Goal: Information Seeking & Learning: Learn about a topic

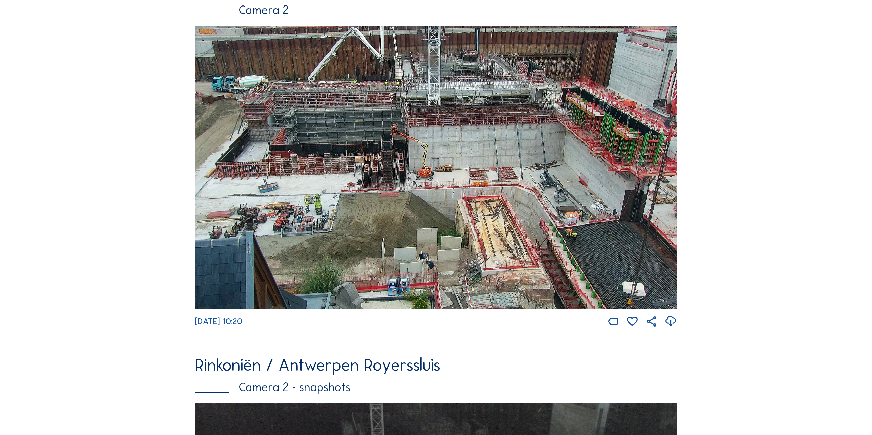
scroll to position [473, 0]
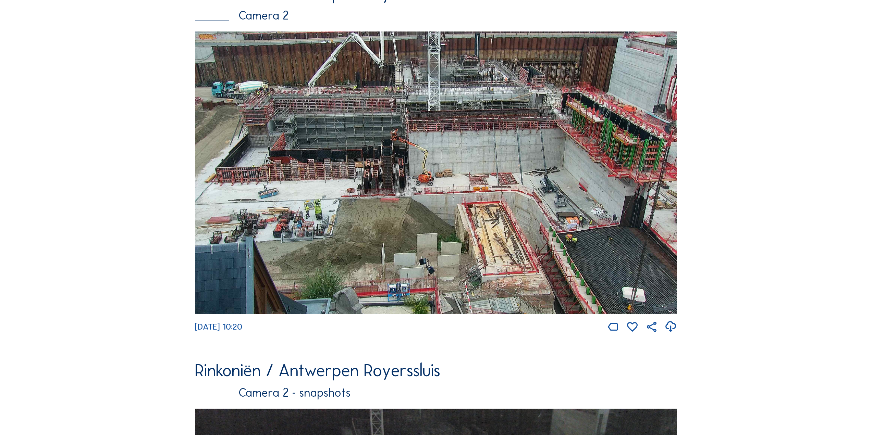
click at [506, 105] on img at bounding box center [436, 173] width 482 height 283
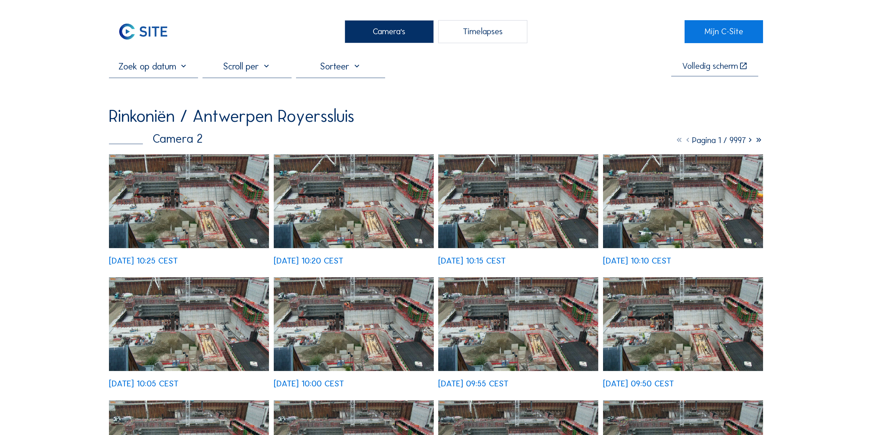
click at [254, 220] on img at bounding box center [189, 202] width 160 height 94
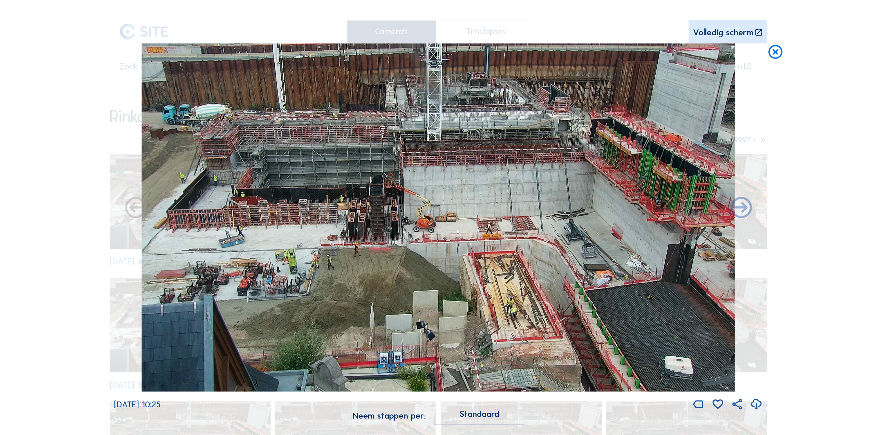
click at [463, 419] on div "Standaard" at bounding box center [479, 418] width 89 height 13
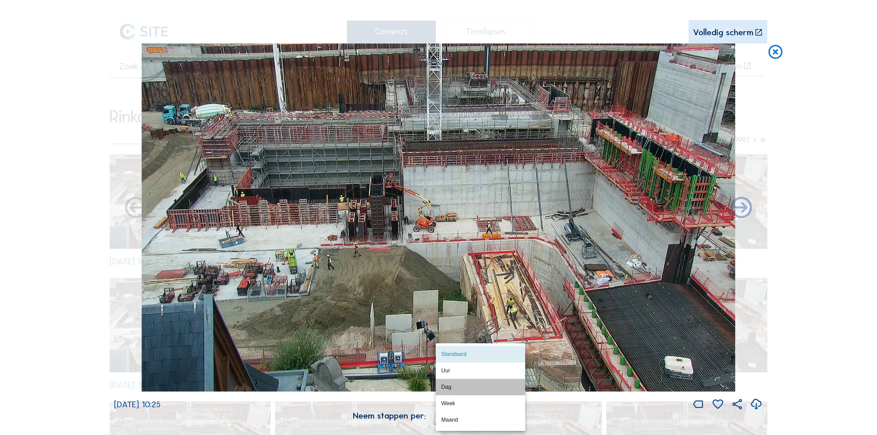
click at [456, 389] on div "Dag" at bounding box center [480, 387] width 78 height 7
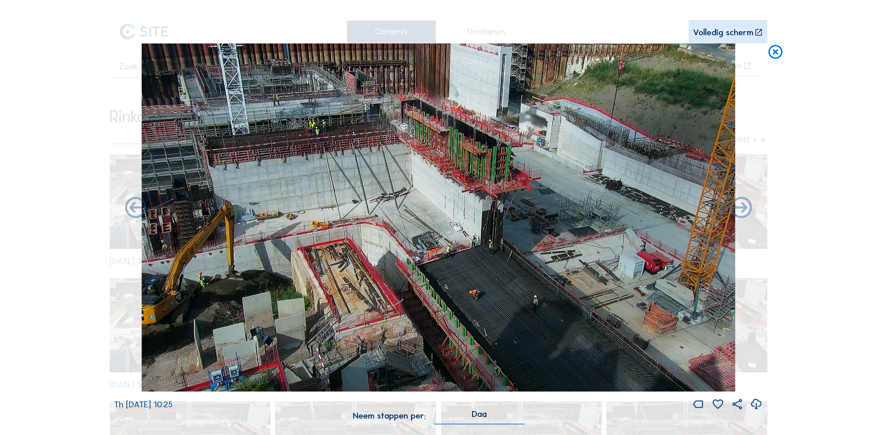
click at [470, 417] on div "Dag" at bounding box center [479, 418] width 89 height 13
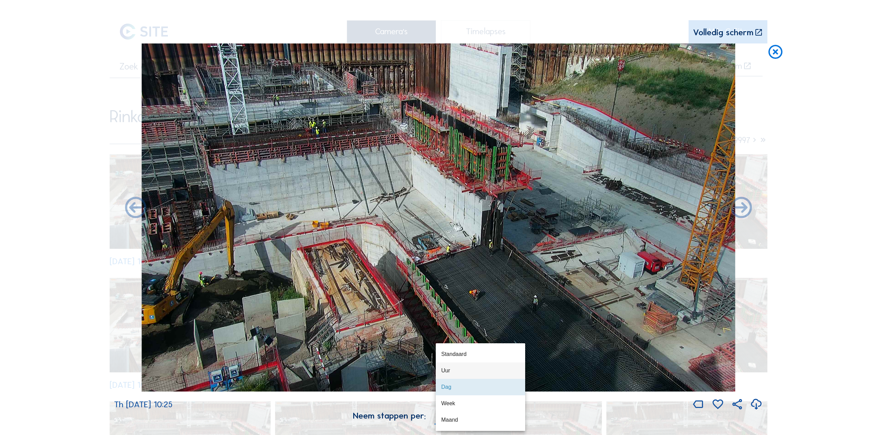
click at [453, 371] on div "Uur" at bounding box center [480, 371] width 78 height 7
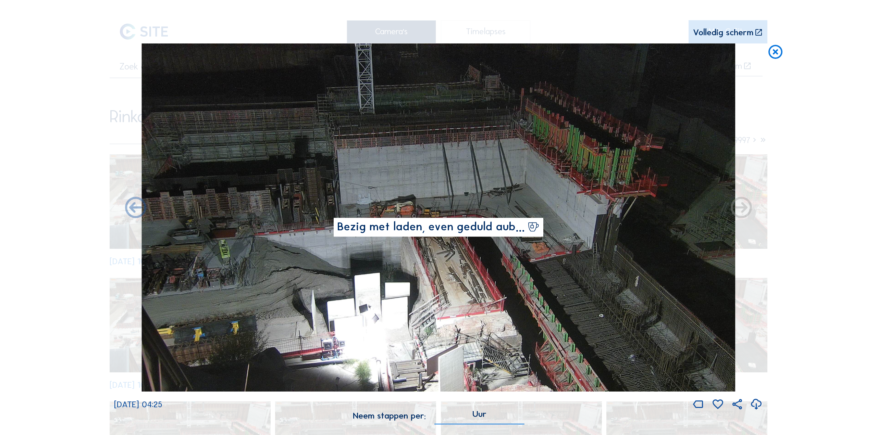
click at [777, 52] on icon at bounding box center [775, 53] width 17 height 18
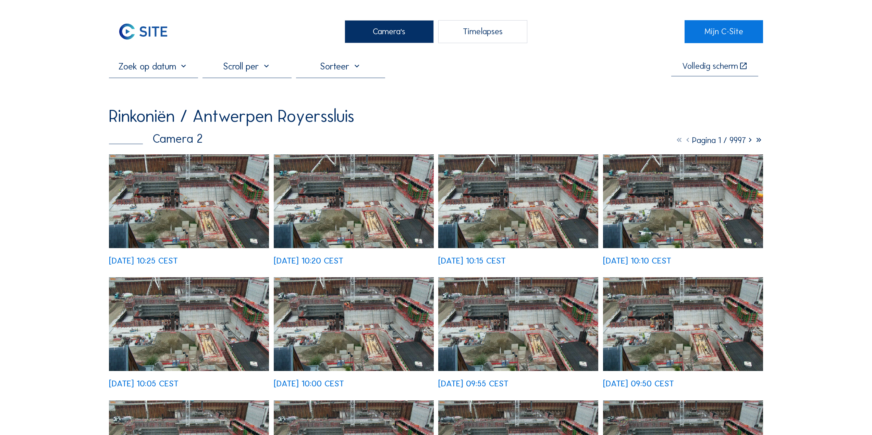
click at [139, 30] on img at bounding box center [143, 31] width 69 height 23
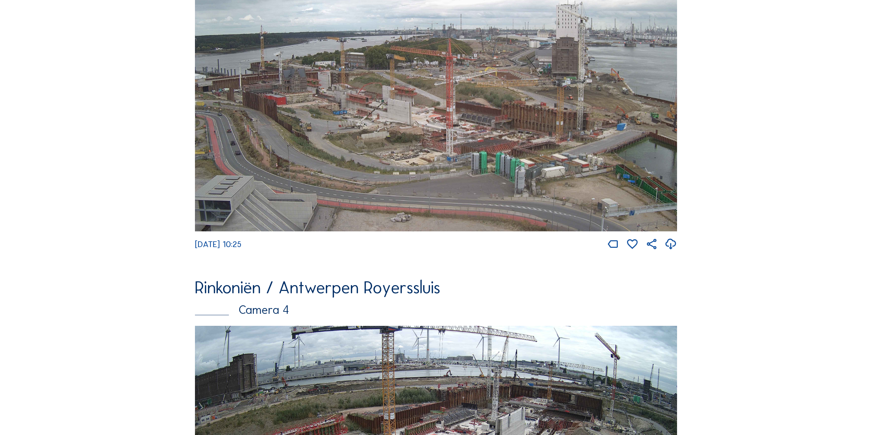
scroll to position [1432, 0]
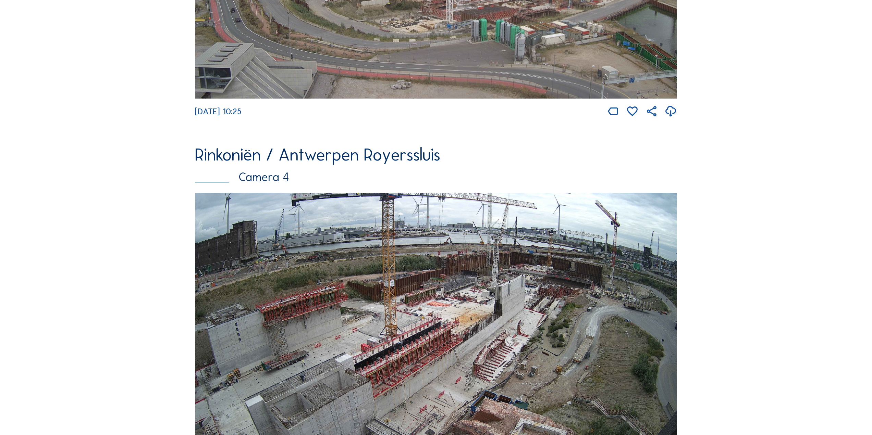
click at [340, 257] on img at bounding box center [436, 328] width 482 height 271
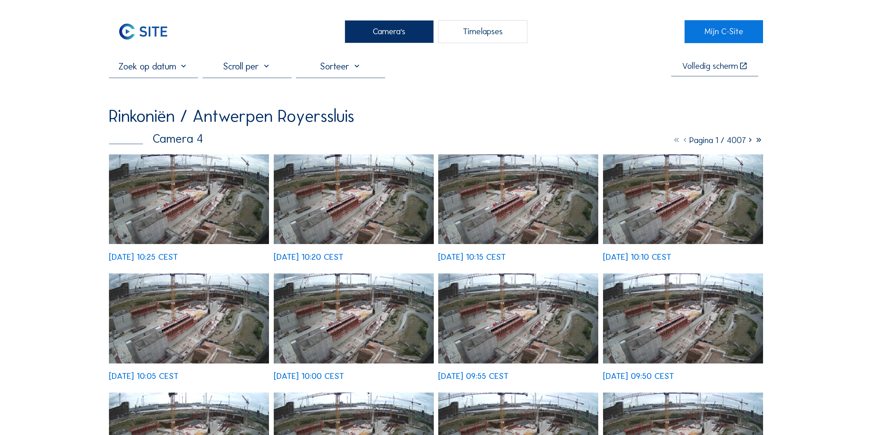
click at [210, 223] on img at bounding box center [189, 200] width 160 height 90
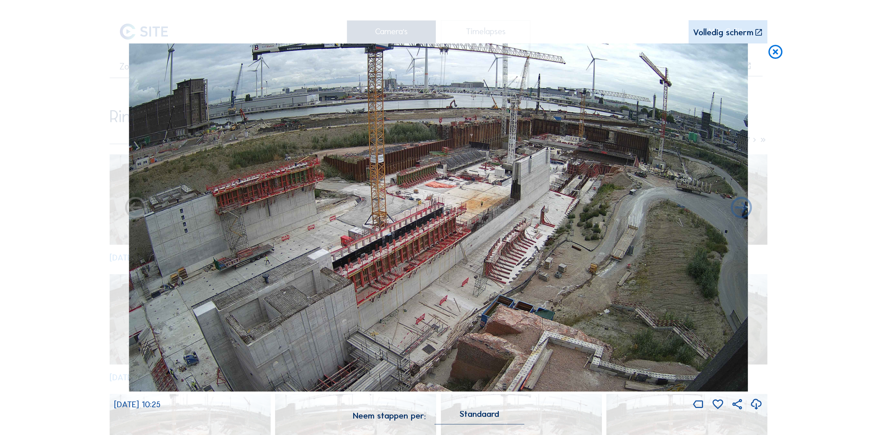
click at [486, 416] on div "Standaard" at bounding box center [479, 415] width 40 height 6
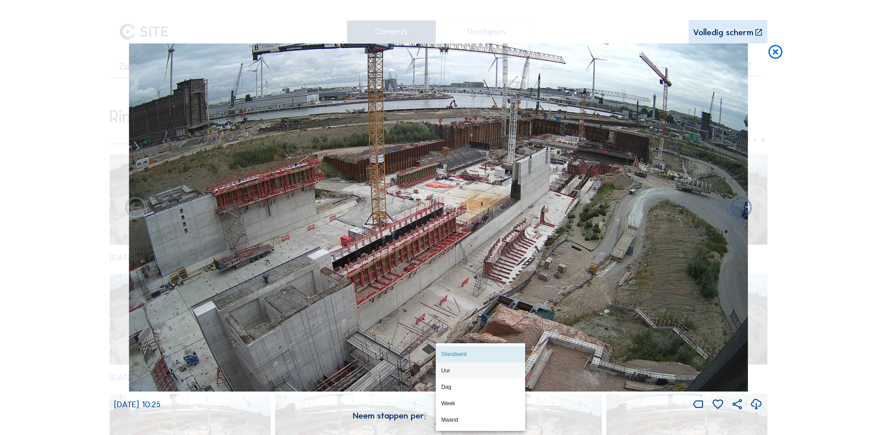
click at [451, 368] on div "Uur" at bounding box center [480, 371] width 78 height 7
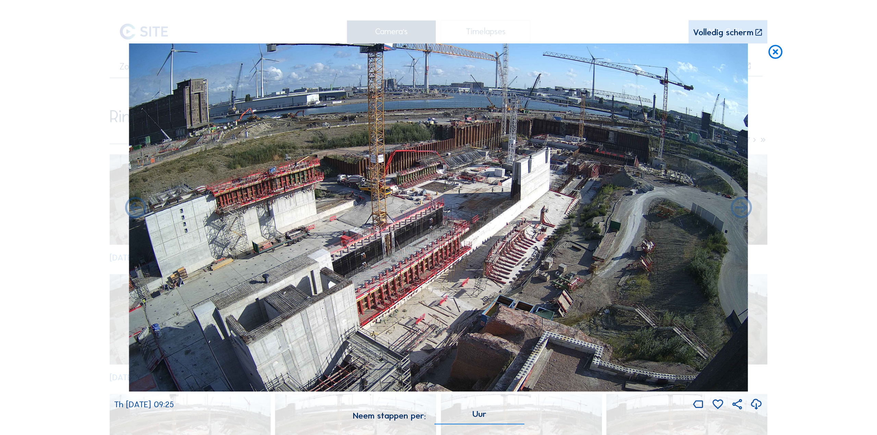
click at [775, 56] on icon at bounding box center [775, 53] width 17 height 18
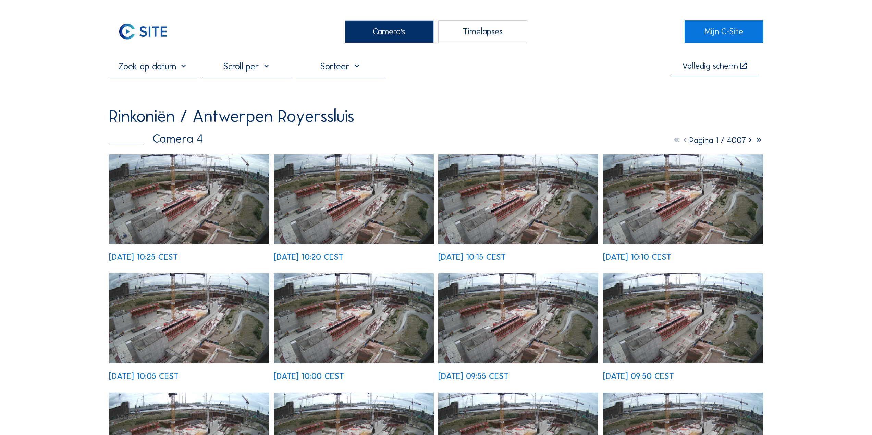
click at [158, 24] on img at bounding box center [143, 31] width 69 height 23
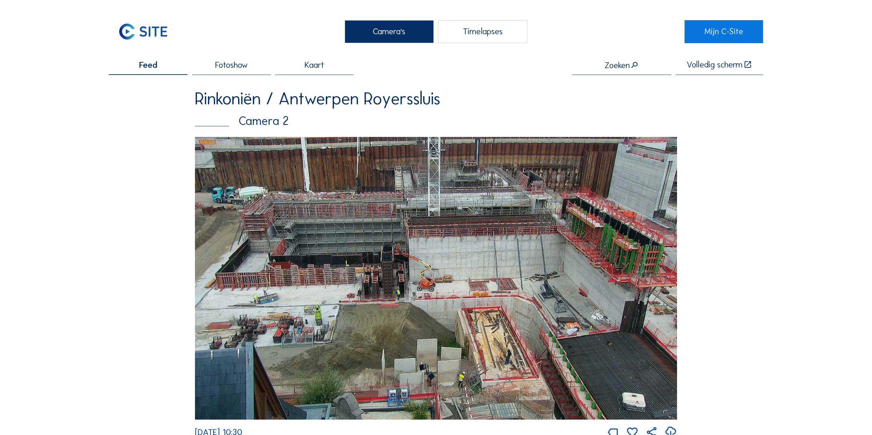
scroll to position [34, 0]
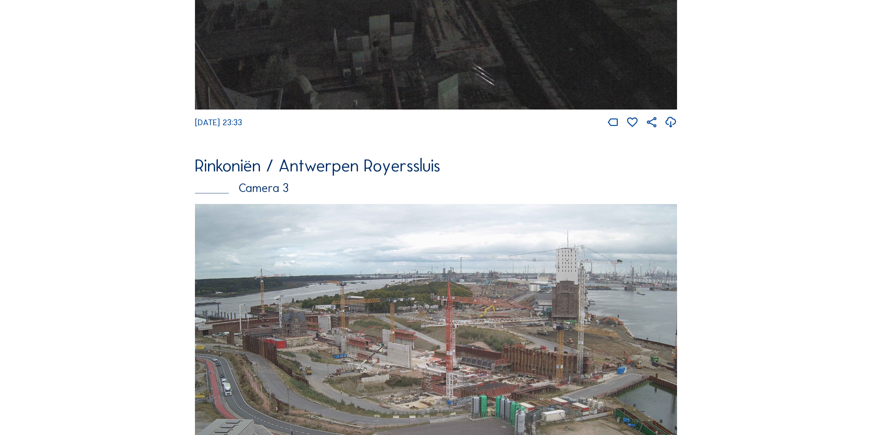
click at [381, 204] on img at bounding box center [436, 339] width 482 height 271
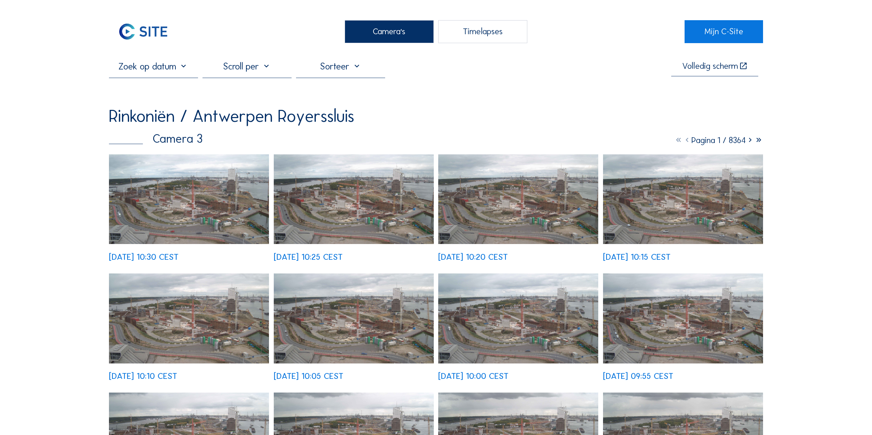
click at [203, 205] on img at bounding box center [189, 200] width 160 height 90
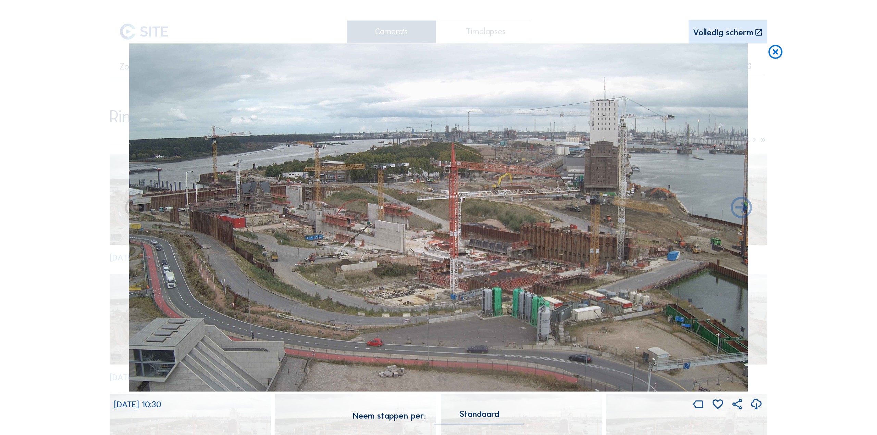
click at [471, 421] on div "Standaard" at bounding box center [479, 418] width 89 height 13
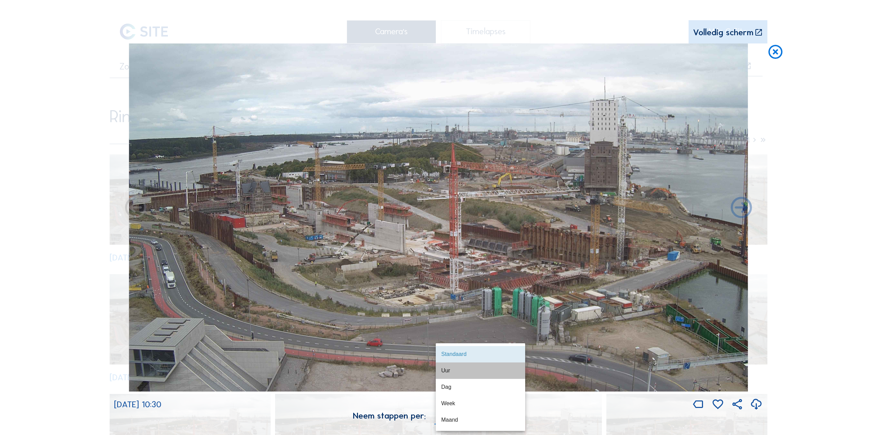
click at [455, 373] on div "Uur" at bounding box center [480, 371] width 78 height 7
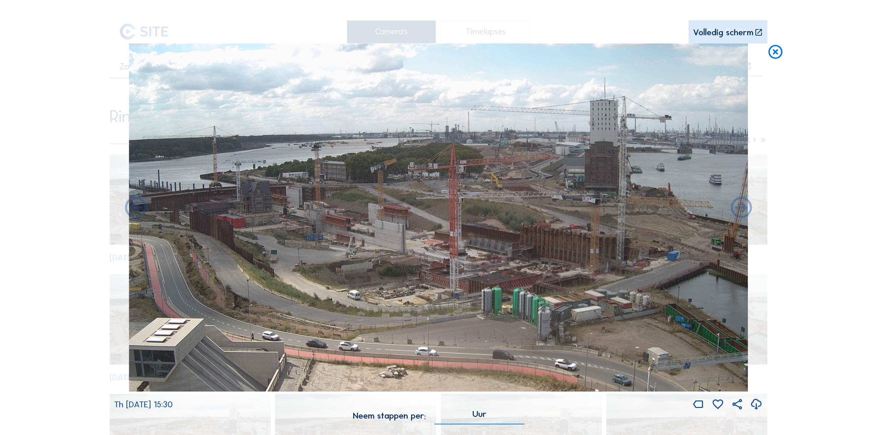
click at [775, 53] on icon at bounding box center [775, 53] width 17 height 18
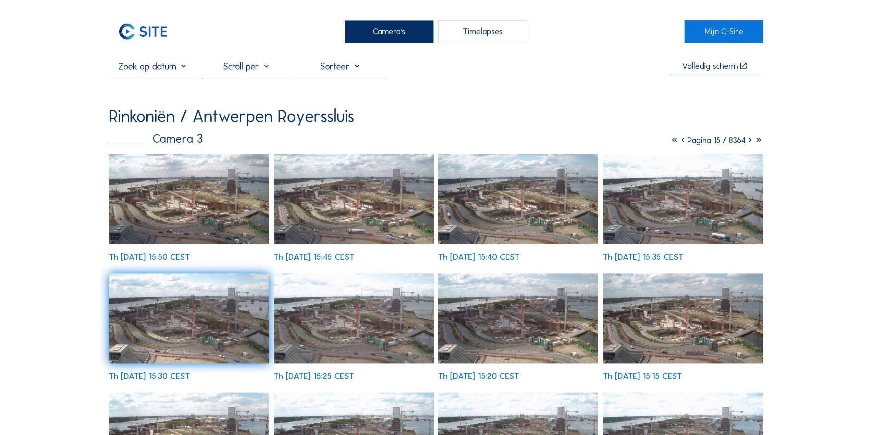
click at [173, 223] on img at bounding box center [189, 200] width 160 height 90
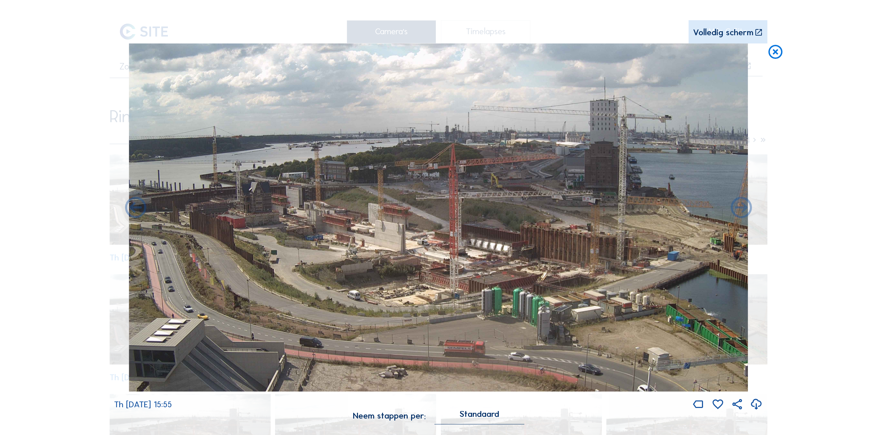
click at [784, 53] on icon at bounding box center [775, 53] width 17 height 18
